Goal: Find specific page/section: Find specific page/section

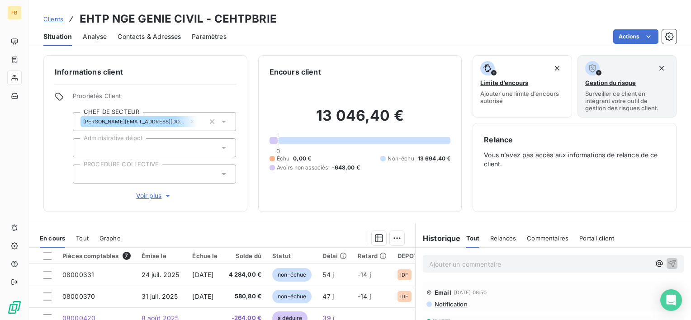
click at [58, 17] on span "Clients" at bounding box center [53, 18] width 20 height 7
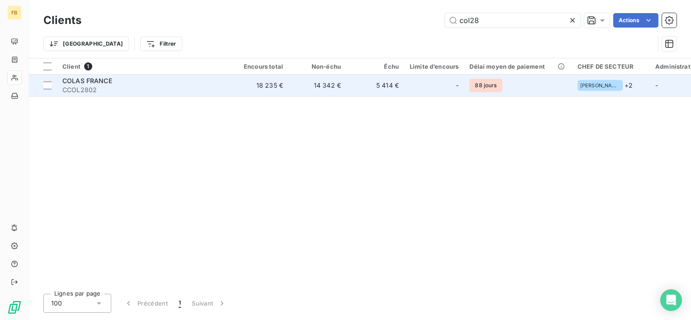
type input "col28"
click at [72, 81] on span "COLAS FRANCE" at bounding box center [87, 81] width 50 height 8
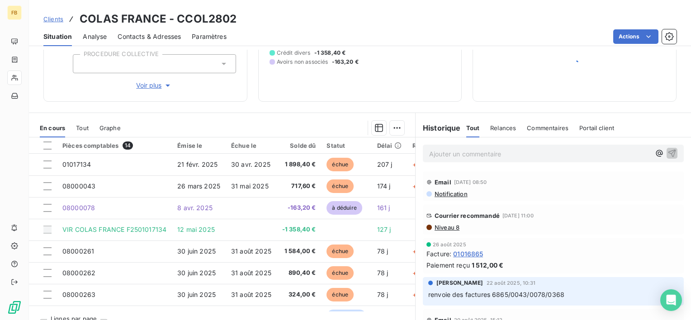
scroll to position [110, 0]
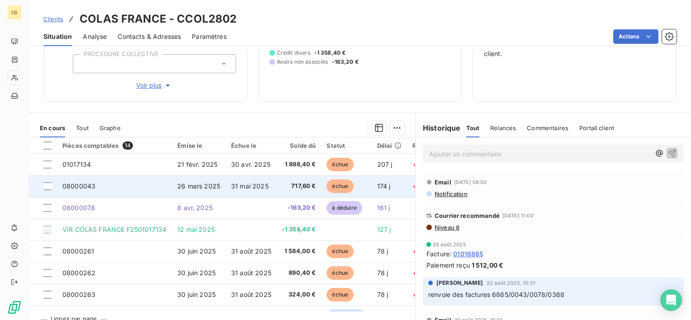
click at [96, 183] on td "08000043" at bounding box center [114, 186] width 115 height 22
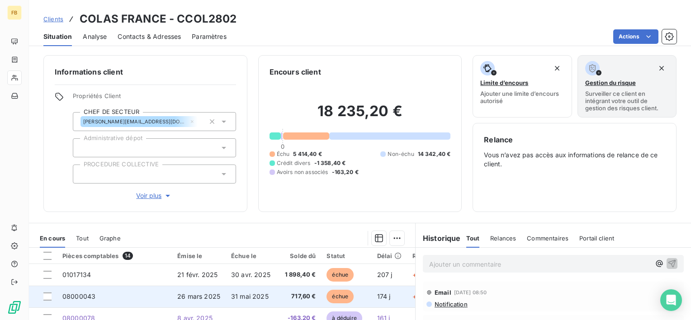
click at [89, 296] on span "08000043" at bounding box center [78, 296] width 33 height 8
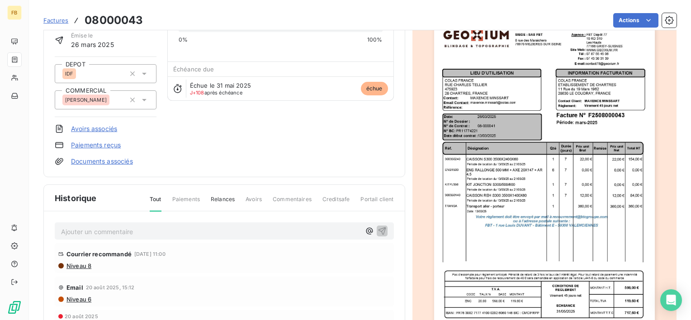
scroll to position [69, 0]
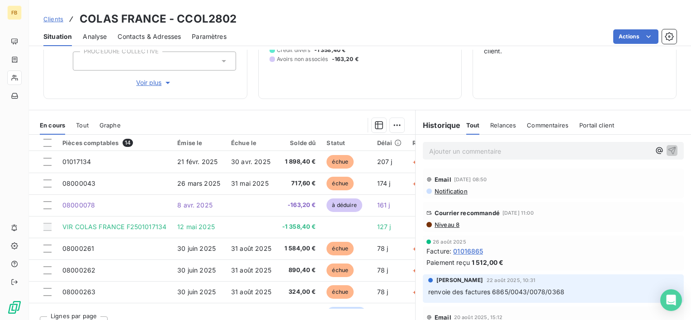
scroll to position [120, 0]
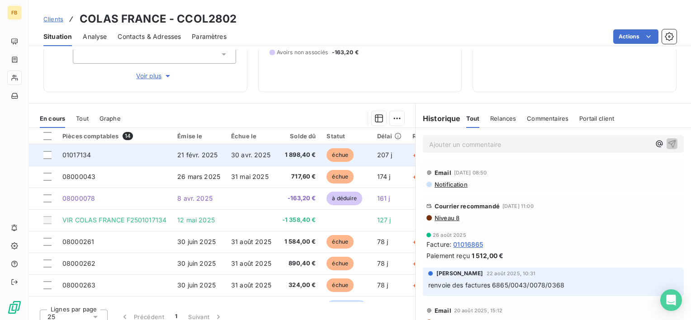
click at [80, 151] on span "01017134" at bounding box center [76, 155] width 28 height 8
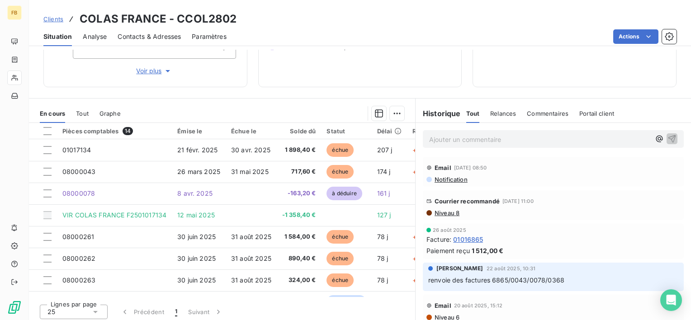
scroll to position [128, 0]
